Goal: Transaction & Acquisition: Purchase product/service

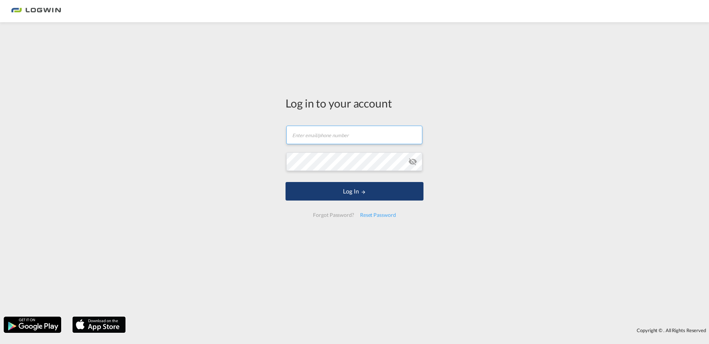
type input "[PERSON_NAME][EMAIL_ADDRESS][PERSON_NAME][DOMAIN_NAME]"
click at [356, 193] on button "Log In" at bounding box center [355, 191] width 138 height 19
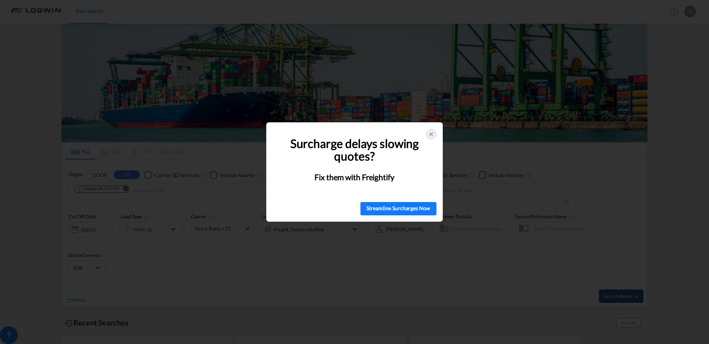
click at [429, 134] on icon at bounding box center [431, 134] width 6 height 6
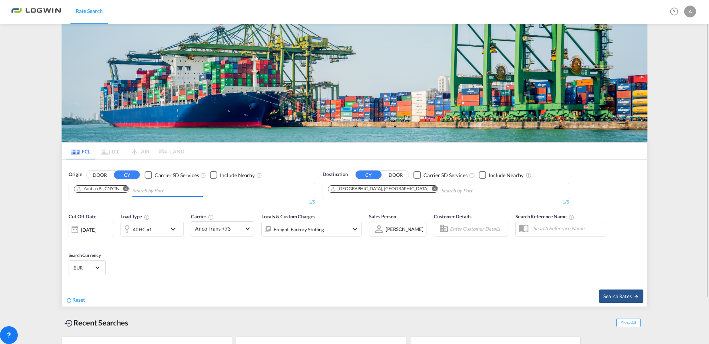
click at [227, 187] on md-chips "Yantian Pt, CNYTN" at bounding box center [192, 191] width 246 height 16
click at [129, 188] on button "Remove" at bounding box center [123, 189] width 11 height 7
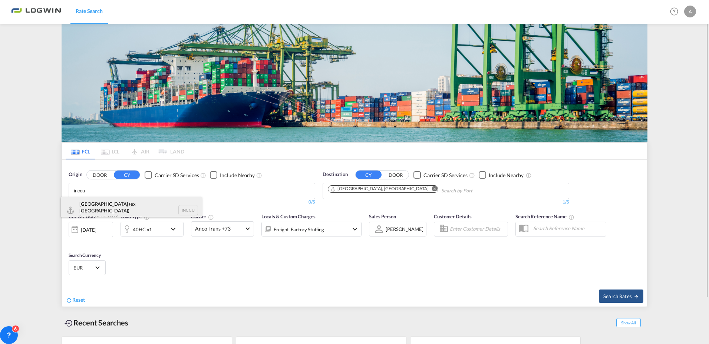
type input "inccu"
click at [140, 206] on div "[GEOGRAPHIC_DATA] (ex [GEOGRAPHIC_DATA]) India INCCU" at bounding box center [131, 210] width 141 height 27
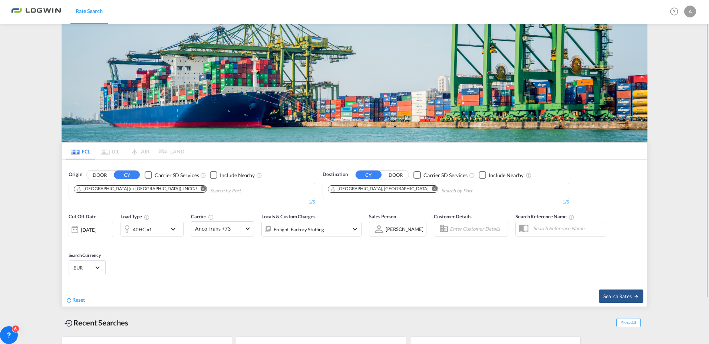
click at [96, 227] on div "[DATE]" at bounding box center [88, 230] width 15 height 7
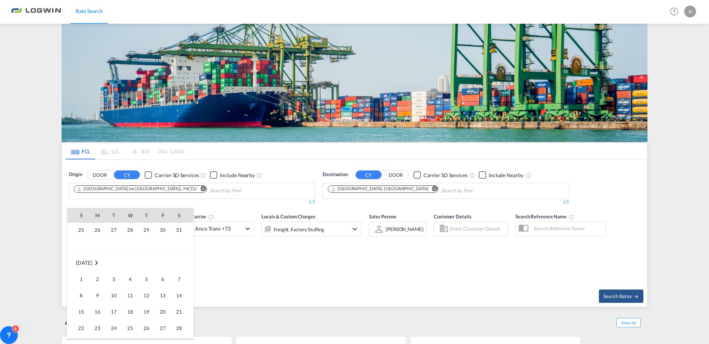
scroll to position [74, 0]
click at [131, 293] on span "11" at bounding box center [130, 288] width 15 height 15
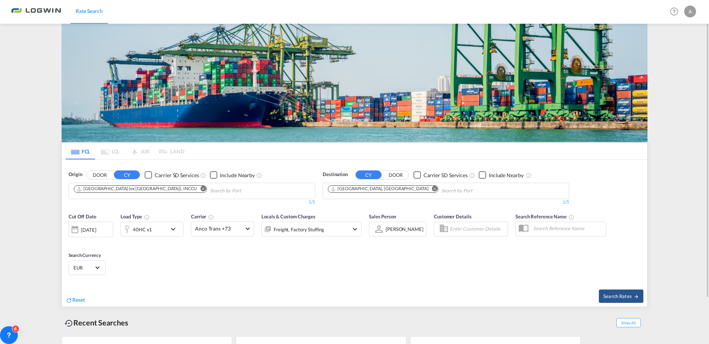
drag, startPoint x: 615, startPoint y: 296, endPoint x: 283, endPoint y: 277, distance: 332.9
click at [300, 299] on div "Reset Search Rates" at bounding box center [354, 294] width 585 height 25
click at [176, 229] on md-icon "icon-chevron-down" at bounding box center [175, 229] width 13 height 9
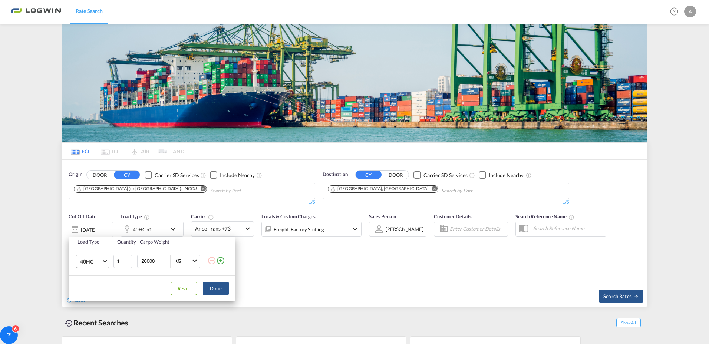
click at [98, 264] on span "40HC" at bounding box center [91, 261] width 22 height 7
click at [90, 227] on div "20GP" at bounding box center [86, 225] width 13 height 7
click at [215, 289] on button "Done" at bounding box center [216, 288] width 26 height 13
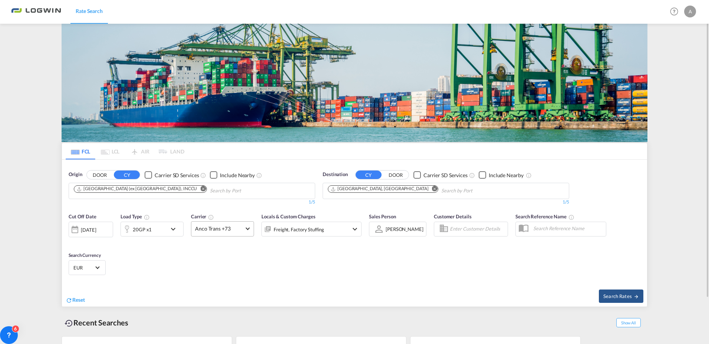
click at [247, 227] on span at bounding box center [248, 228] width 4 height 4
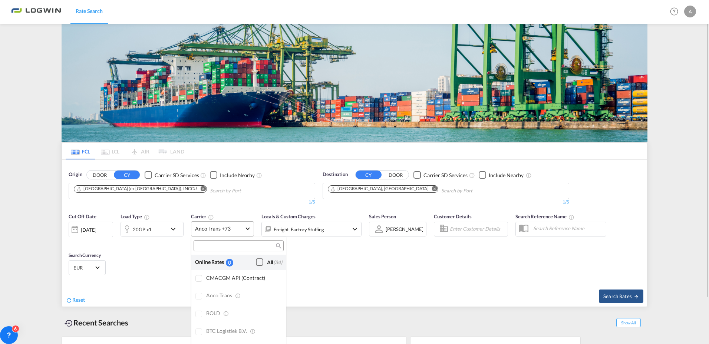
scroll to position [596, 0]
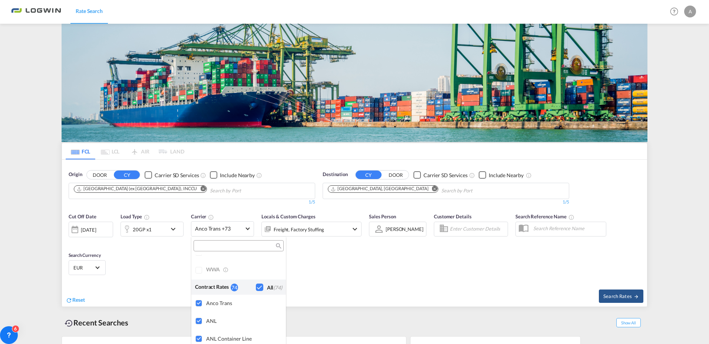
drag, startPoint x: 504, startPoint y: 293, endPoint x: 656, endPoint y: 303, distance: 152.4
click at [511, 293] on md-backdrop at bounding box center [354, 172] width 709 height 344
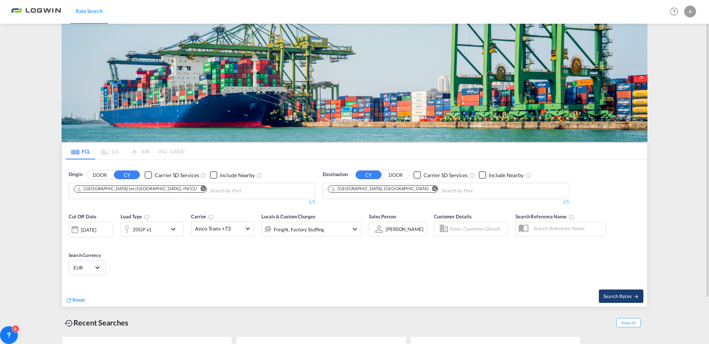
click at [620, 293] on span "Search Rates" at bounding box center [622, 296] width 36 height 6
type input "INCCU to DEHAM / [DATE]"
